Goal: Find contact information: Find contact information

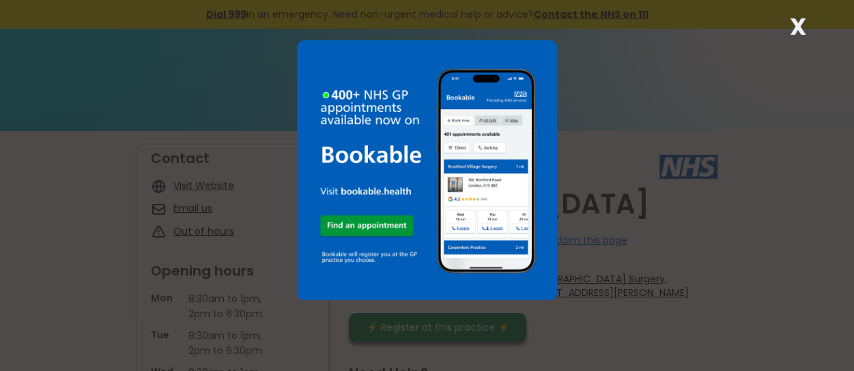
click at [191, 208] on div "X" at bounding box center [427, 185] width 854 height 371
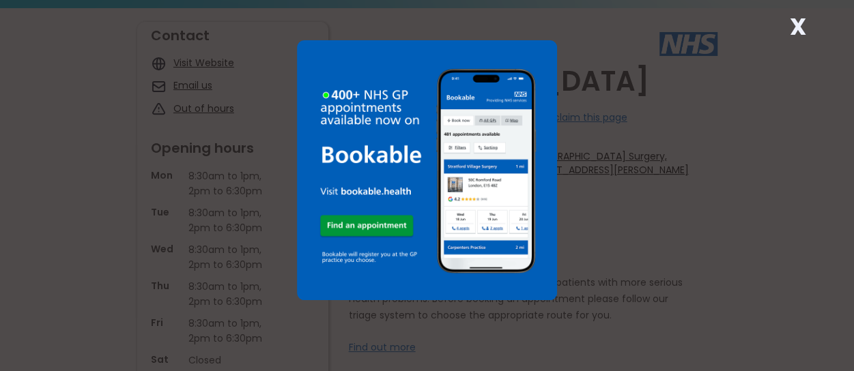
scroll to position [68, 0]
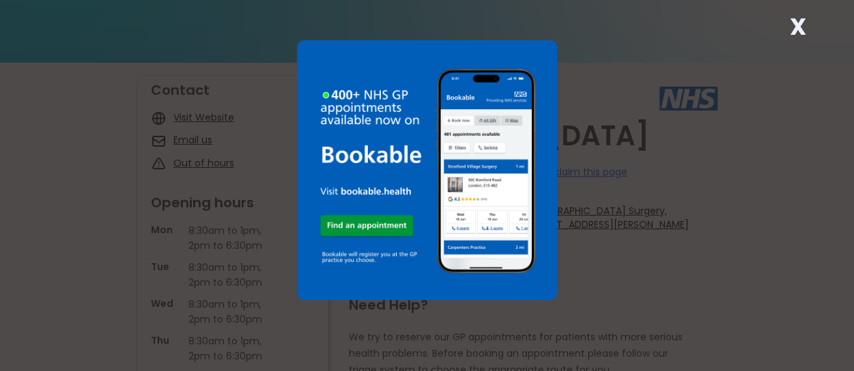
drag, startPoint x: 799, startPoint y: 27, endPoint x: 788, endPoint y: 66, distance: 41.1
click at [799, 27] on strong "X" at bounding box center [797, 26] width 16 height 33
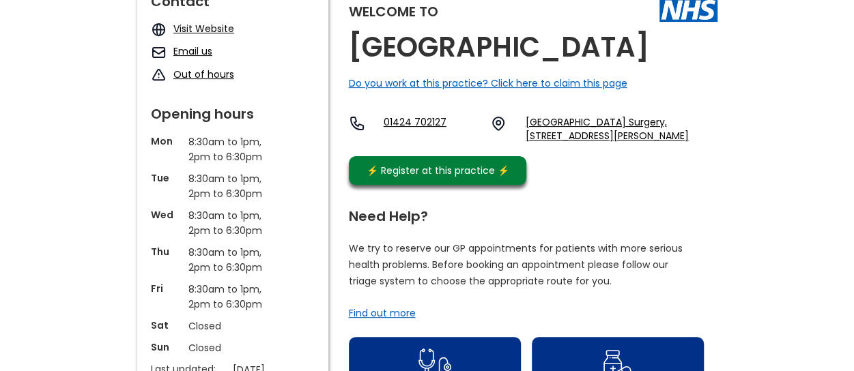
scroll to position [0, 0]
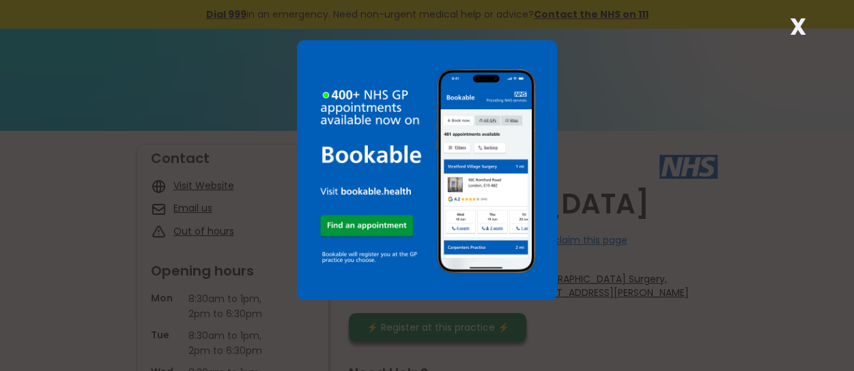
click at [798, 24] on strong "X" at bounding box center [797, 26] width 16 height 33
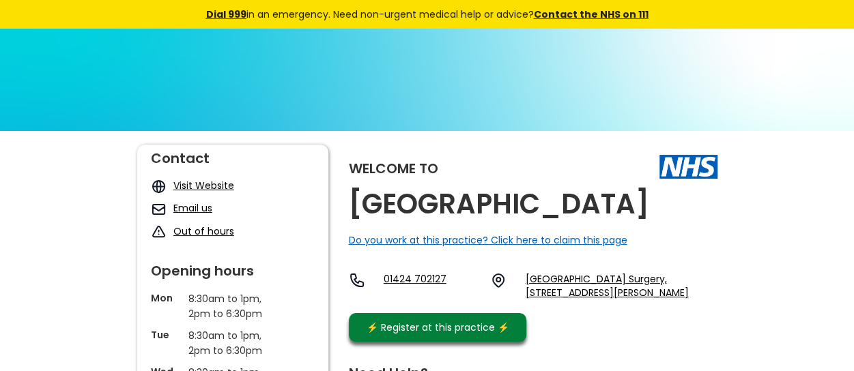
click at [193, 210] on link "Email us" at bounding box center [192, 208] width 39 height 14
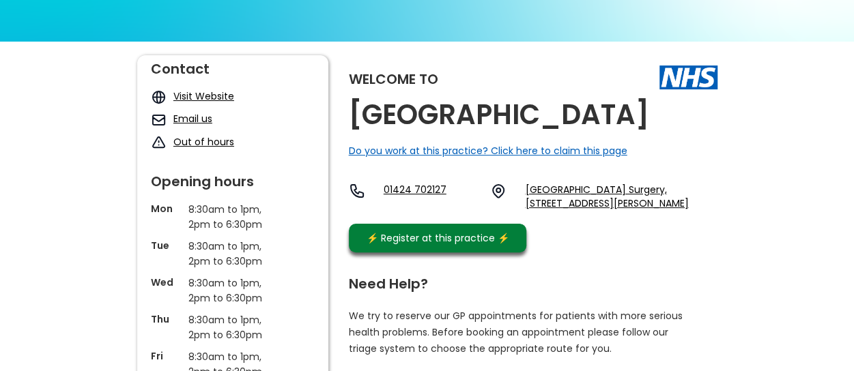
scroll to position [68, 0]
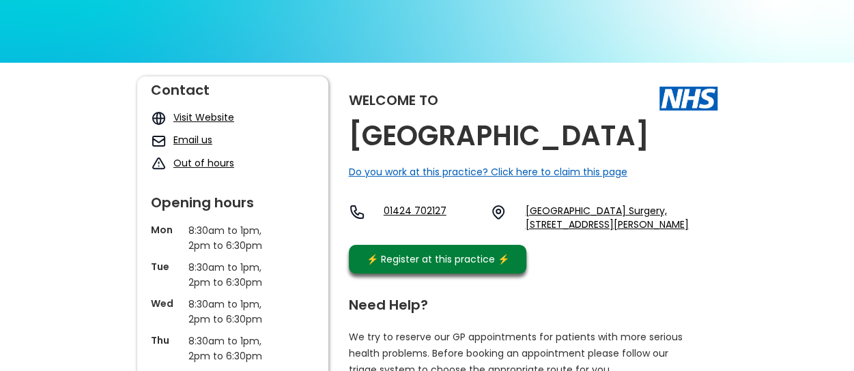
click at [180, 137] on link "Email us" at bounding box center [192, 140] width 39 height 14
